Goal: Navigation & Orientation: Find specific page/section

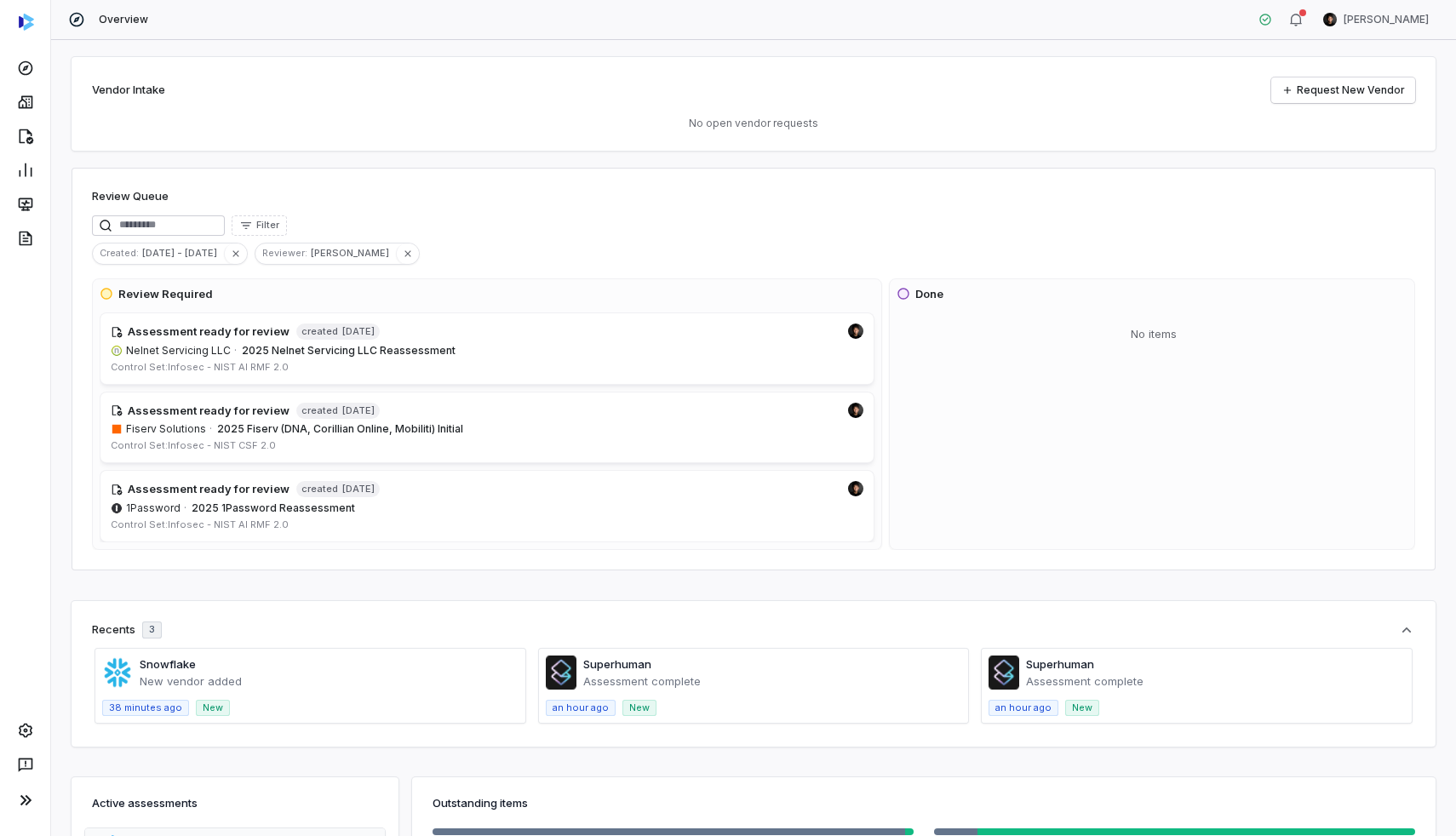
click at [6, 801] on div at bounding box center [25, 800] width 43 height 38
click at [19, 801] on icon at bounding box center [26, 800] width 20 height 20
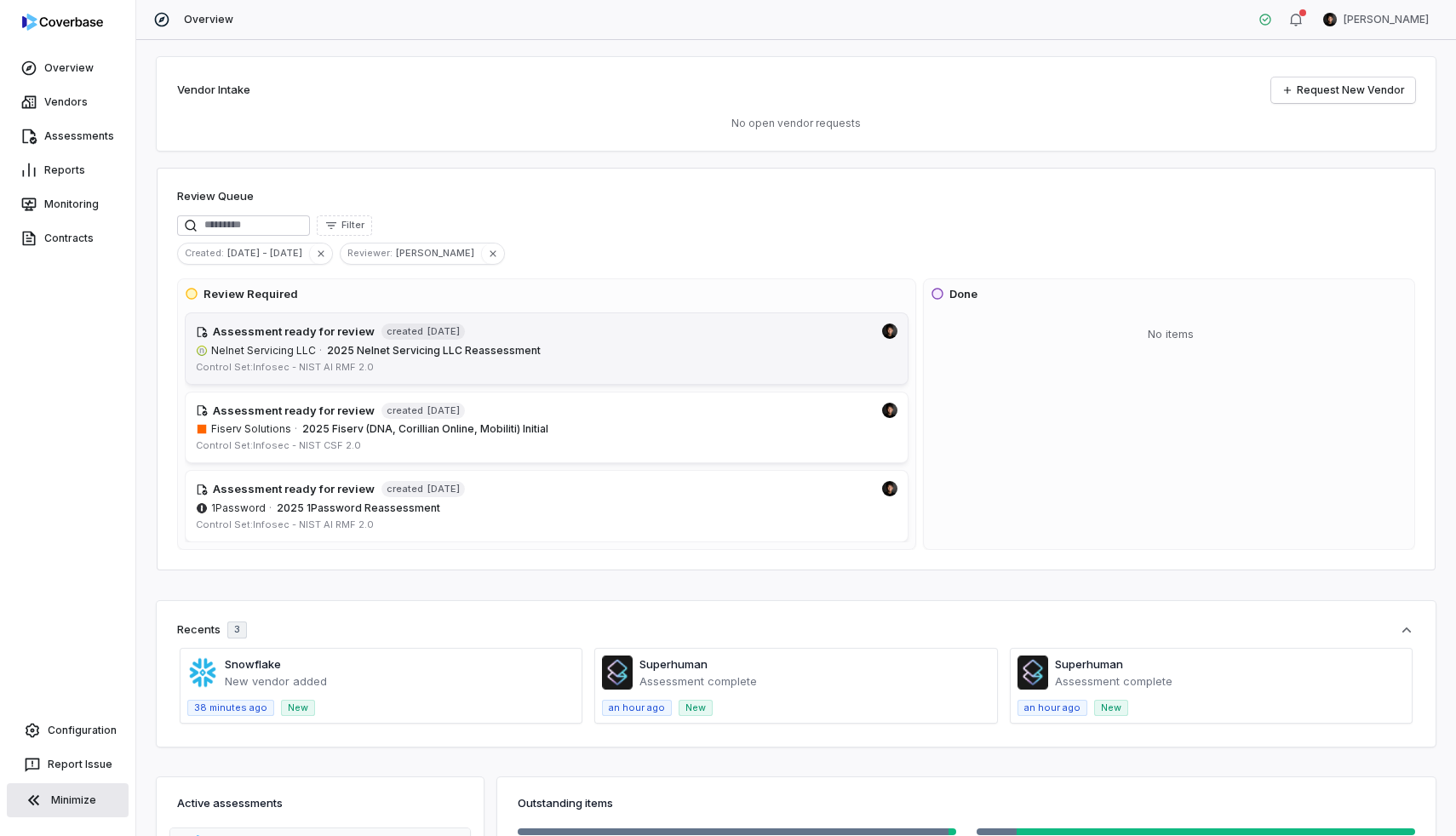
click at [590, 347] on span "2025 Nelnet Servicing LLC Reassessment" at bounding box center [612, 351] width 570 height 14
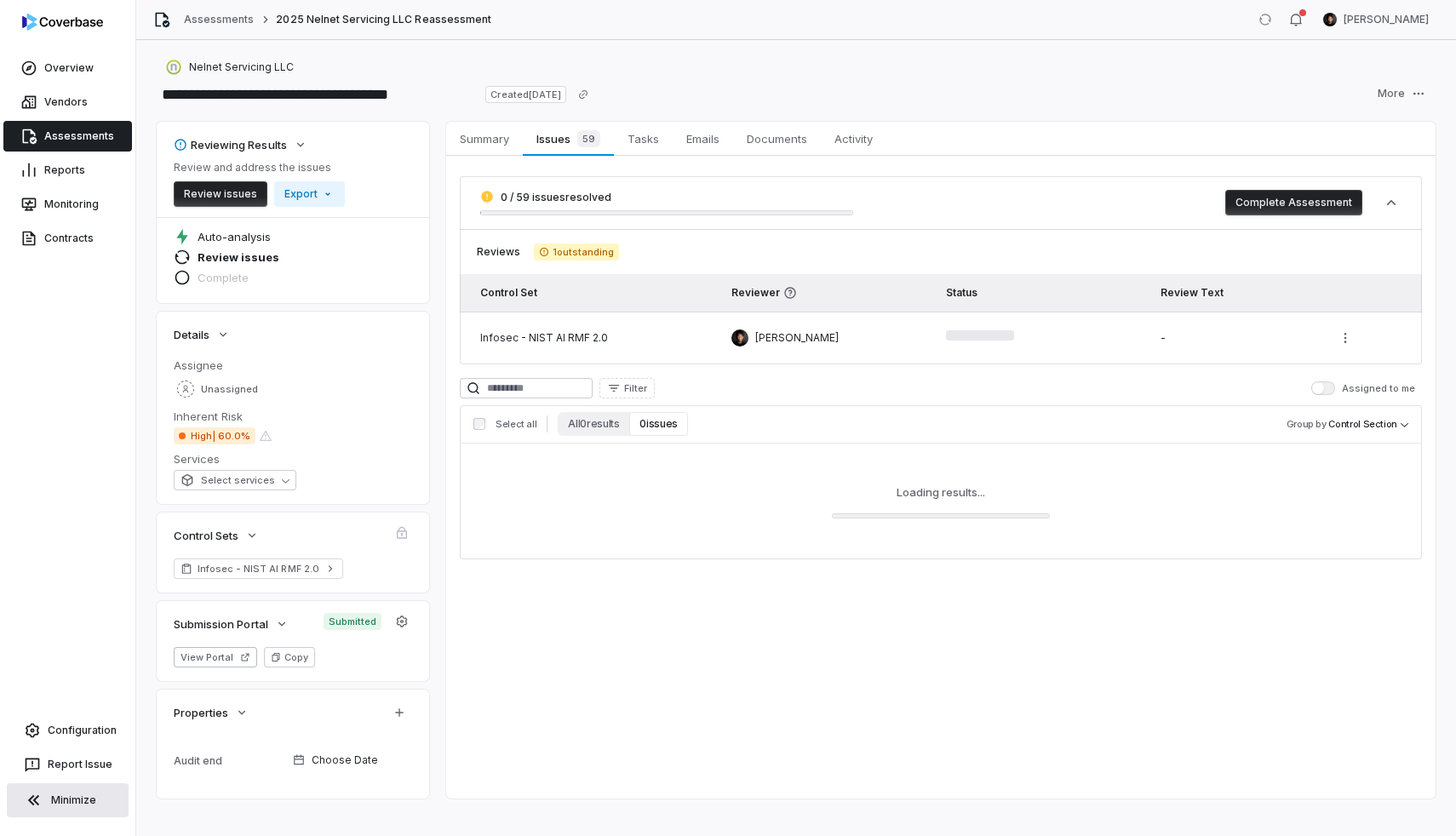
click at [45, 84] on div "Overview" at bounding box center [67, 67] width 136 height 34
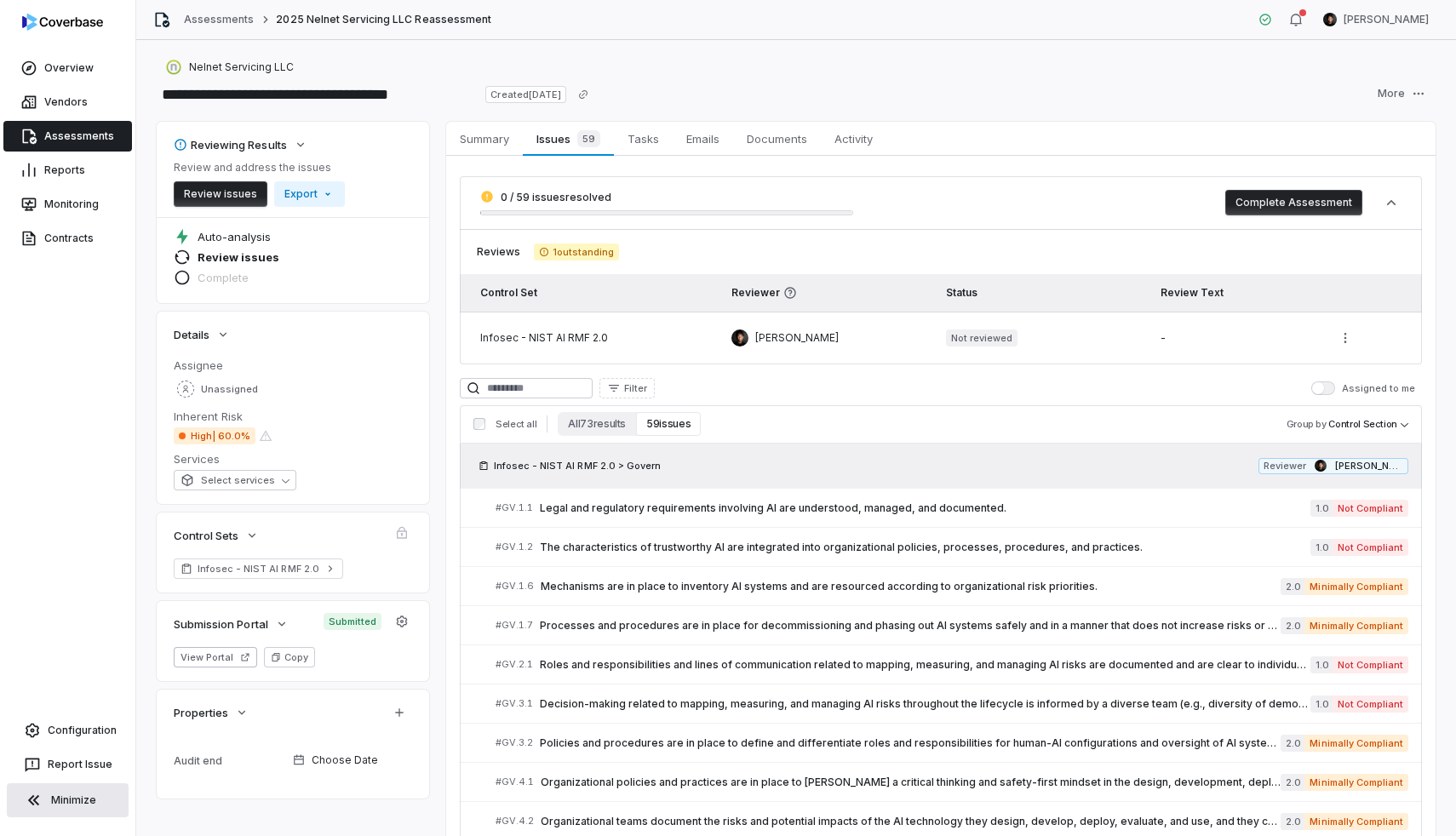
click at [94, 133] on link "Assessments" at bounding box center [67, 136] width 128 height 30
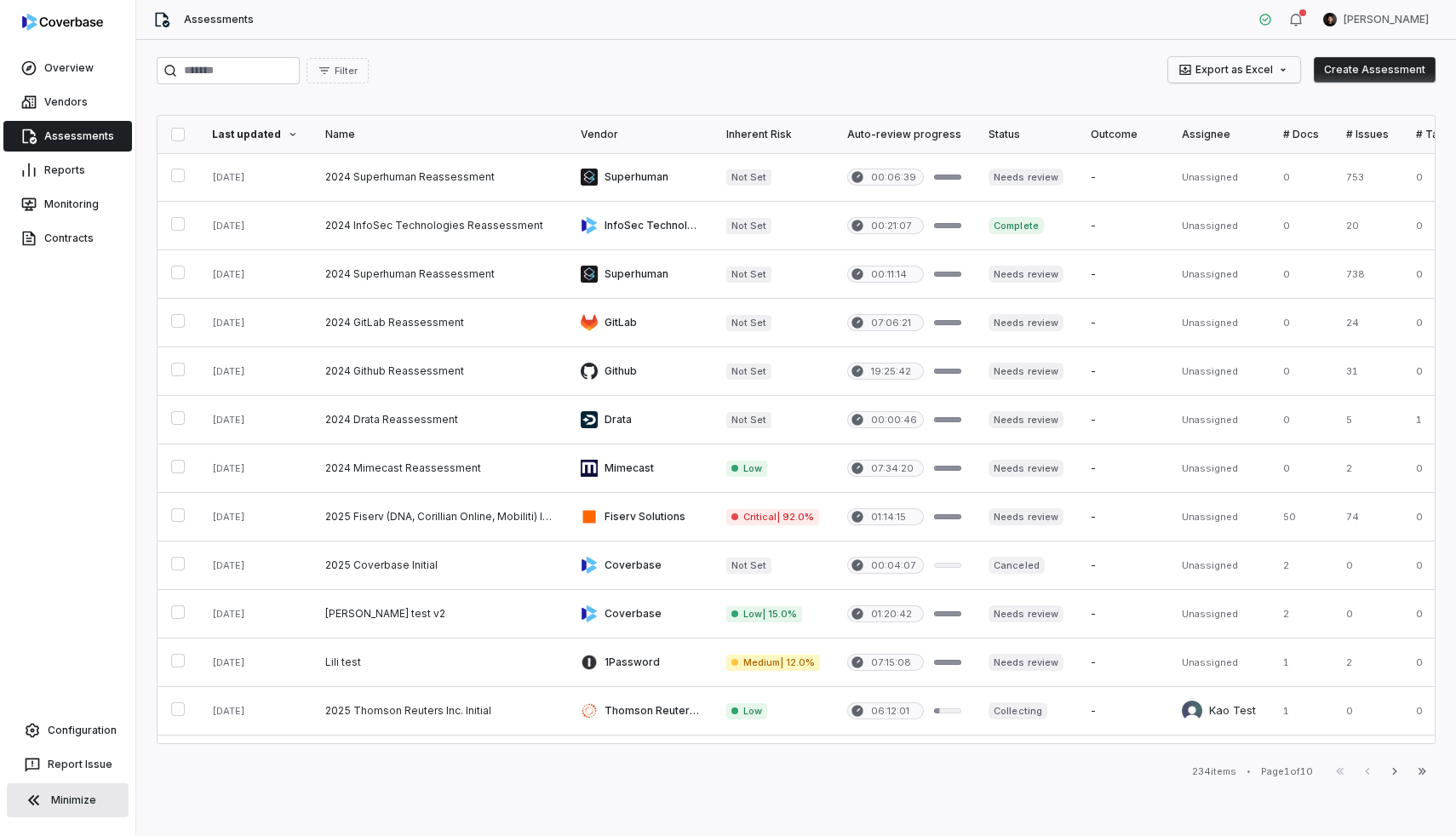
click at [1244, 70] on html "Overview Vendors Assessments Reports Monitoring Contracts Configuration Report …" at bounding box center [728, 418] width 1456 height 836
click at [1015, 78] on html "Overview Vendors Assessments Reports Monitoring Contracts Configuration Report …" at bounding box center [728, 418] width 1456 height 836
click at [77, 169] on link "Reports" at bounding box center [67, 170] width 128 height 30
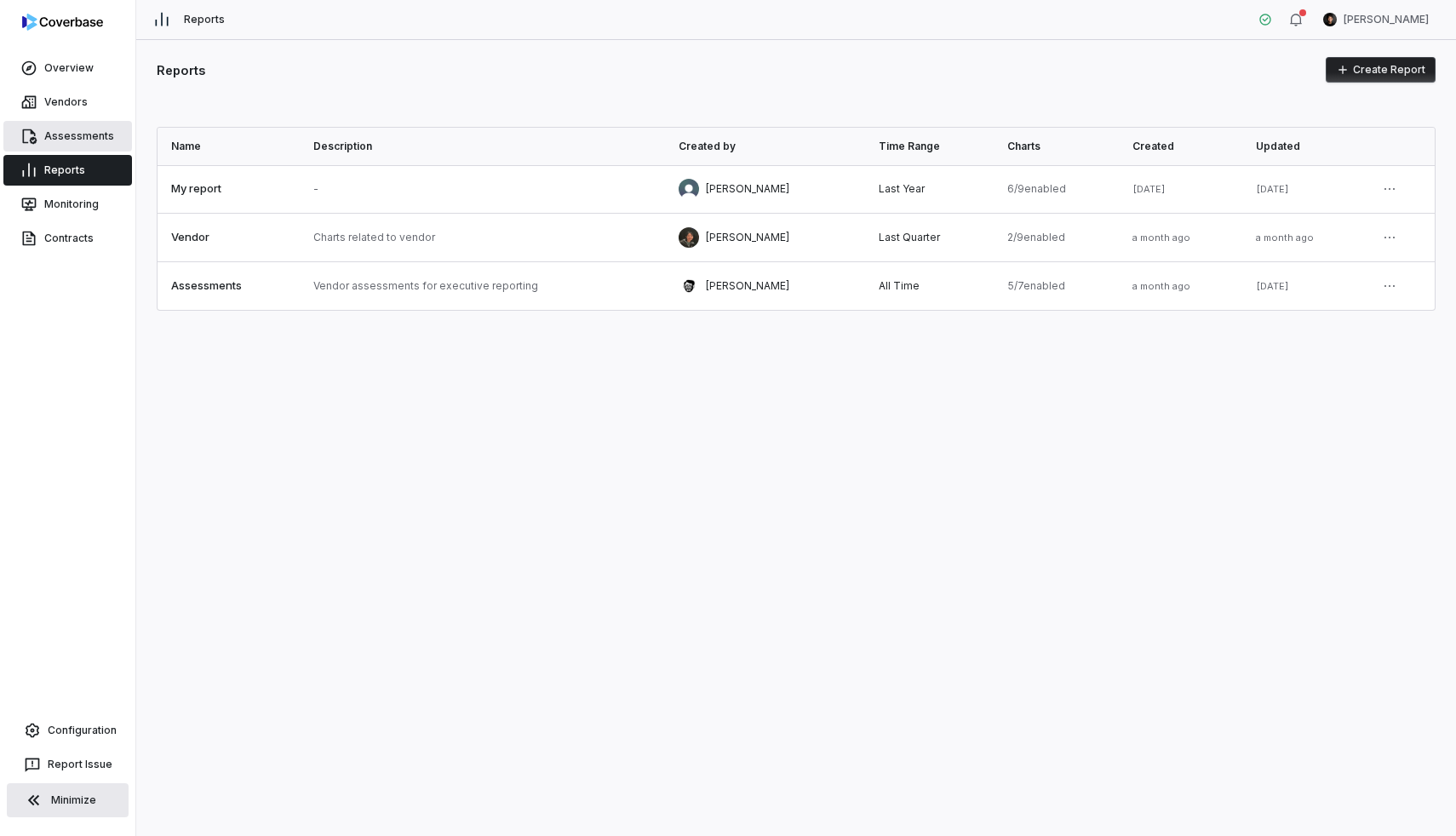
click at [67, 121] on link "Assessments" at bounding box center [67, 136] width 128 height 30
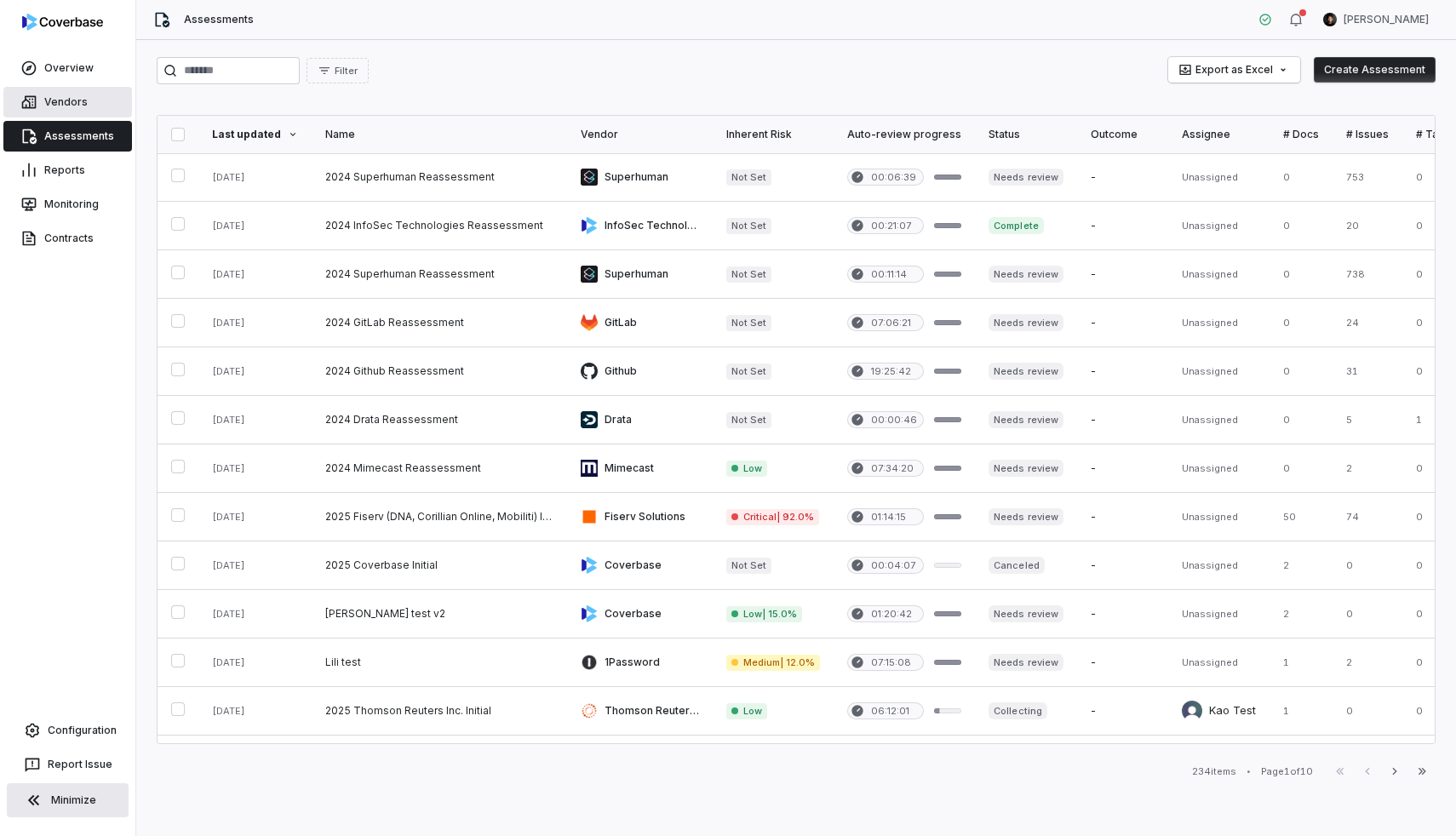
click at [65, 96] on link "Vendors" at bounding box center [67, 102] width 128 height 30
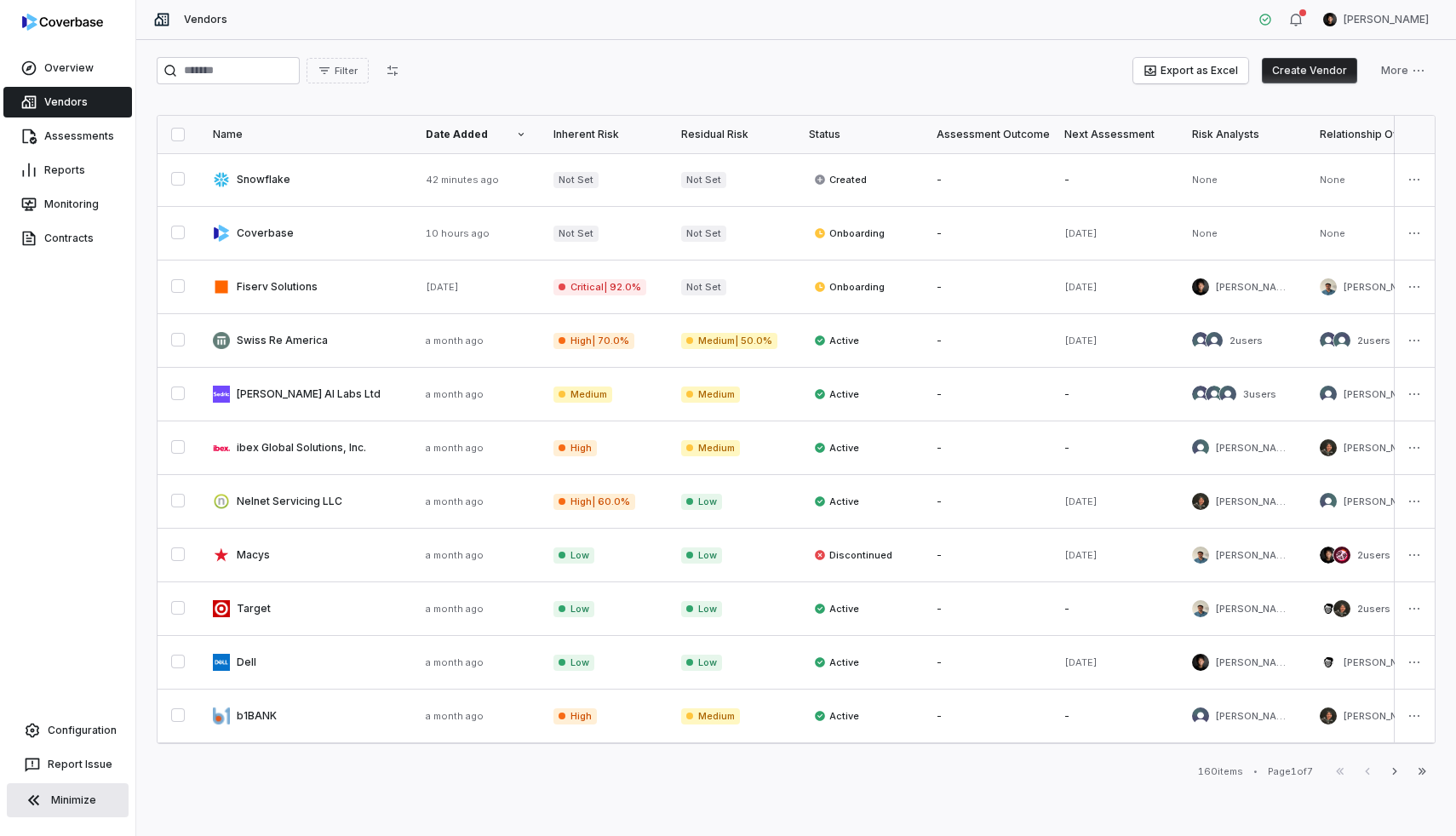
click at [46, 87] on link "Vendors" at bounding box center [67, 102] width 128 height 30
click at [48, 74] on link "Overview" at bounding box center [67, 67] width 128 height 30
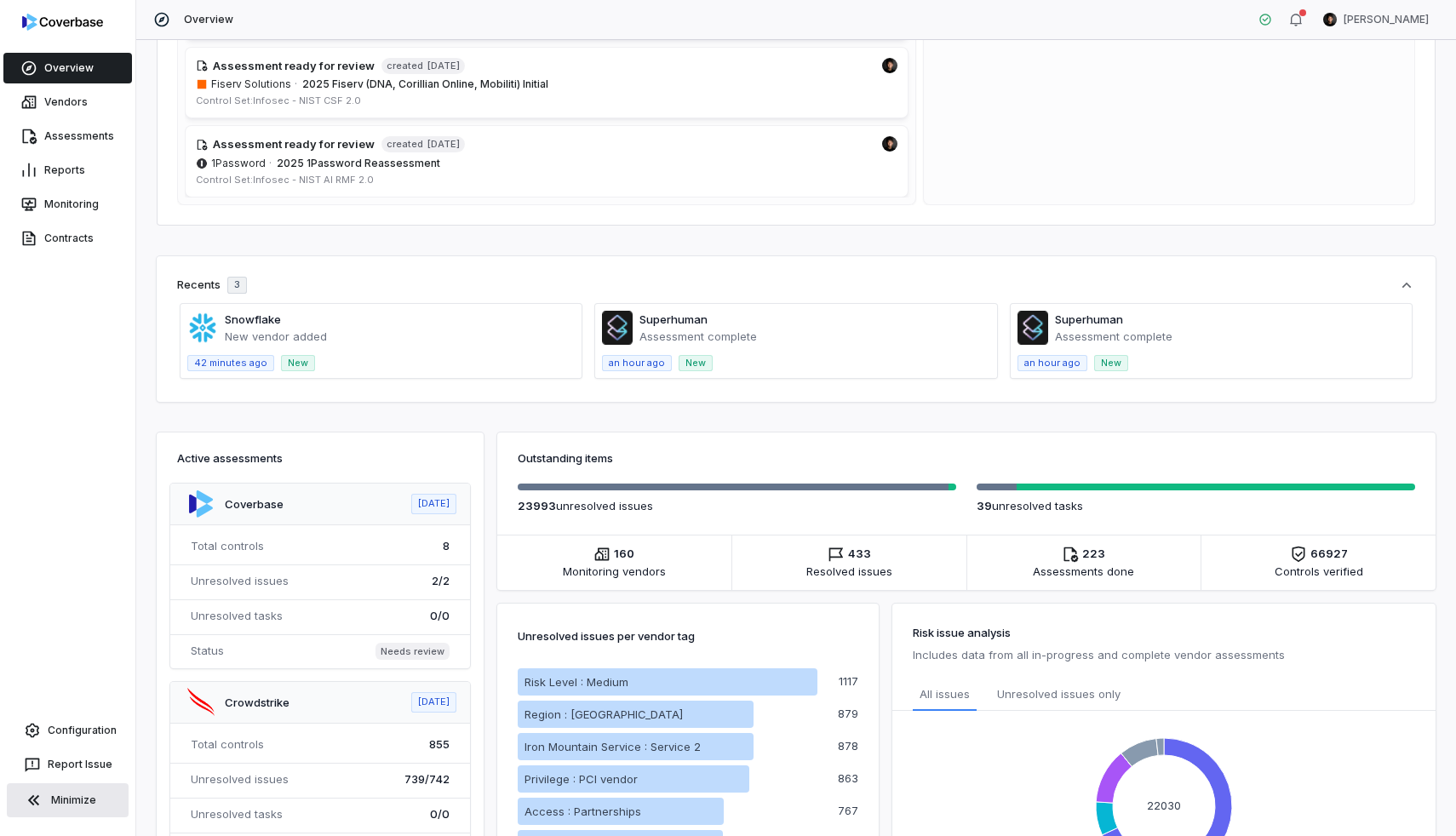
scroll to position [359, 0]
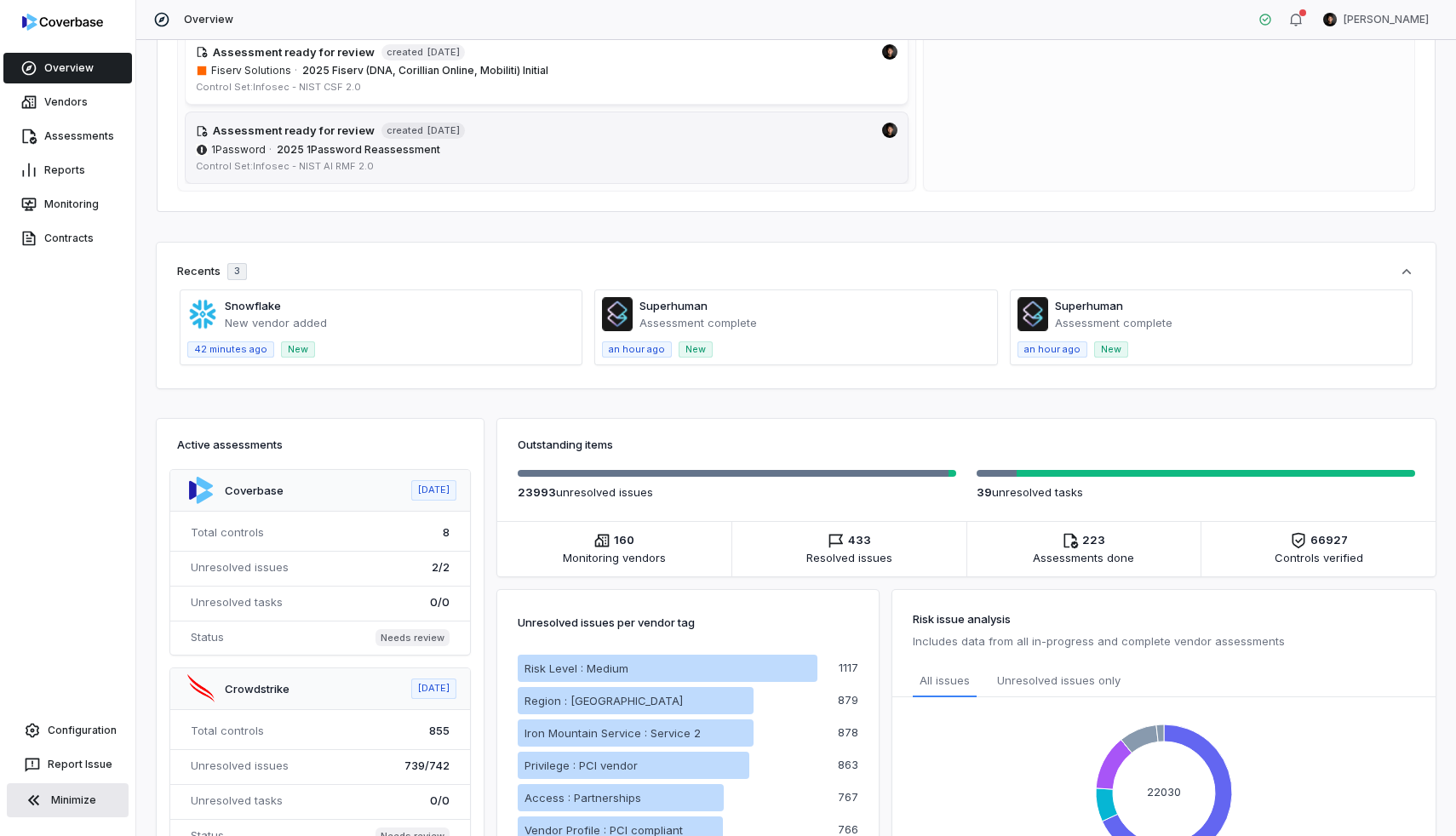
drag, startPoint x: 838, startPoint y: 438, endPoint x: 674, endPoint y: 134, distance: 345.4
